Goal: Task Accomplishment & Management: Manage account settings

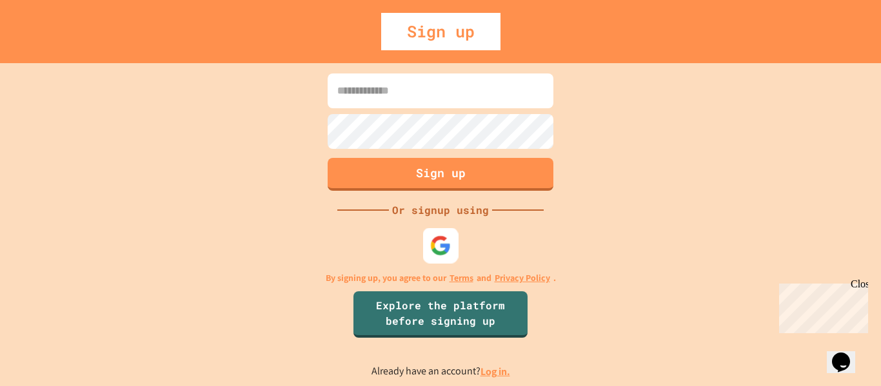
click at [454, 246] on div at bounding box center [440, 245] width 35 height 35
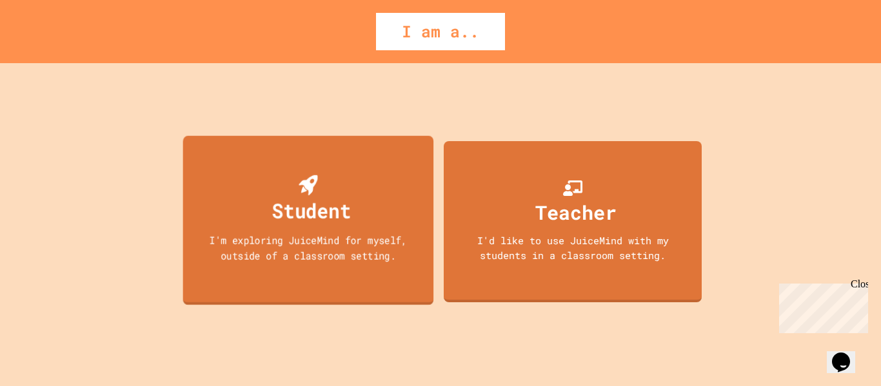
click at [403, 196] on div "Student I'm exploring JuiceMind for myself, outside of a classroom setting." at bounding box center [308, 221] width 251 height 170
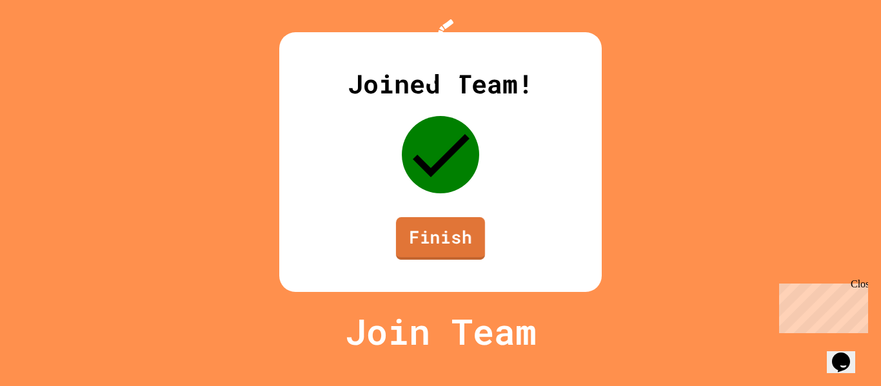
click at [433, 254] on link "Finish" at bounding box center [440, 238] width 89 height 43
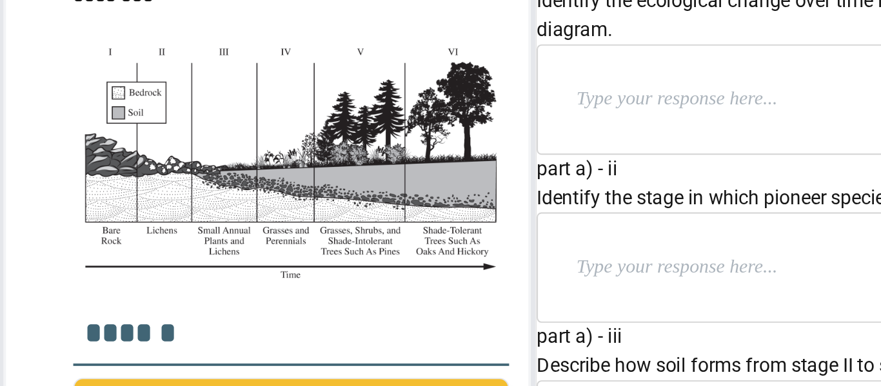
scroll to position [479, 0]
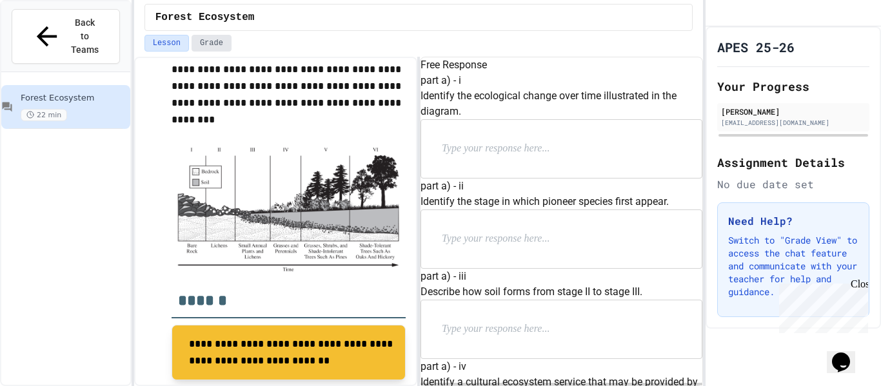
click at [202, 39] on button "Grade" at bounding box center [212, 43] width 40 height 17
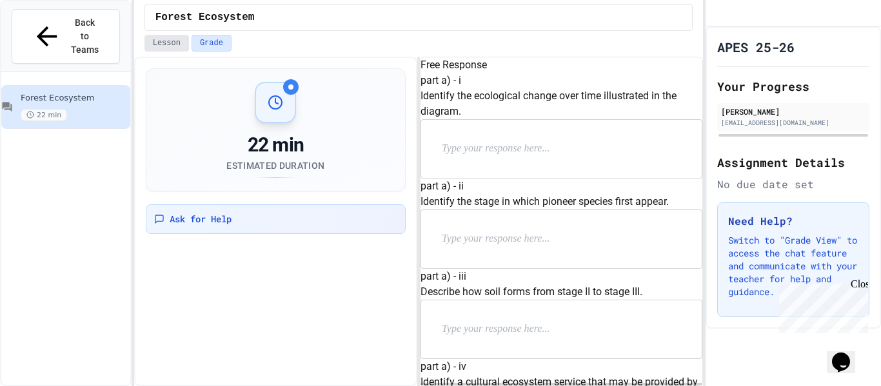
click at [159, 35] on button "Lesson" at bounding box center [167, 43] width 45 height 17
